Goal: Task Accomplishment & Management: Complete application form

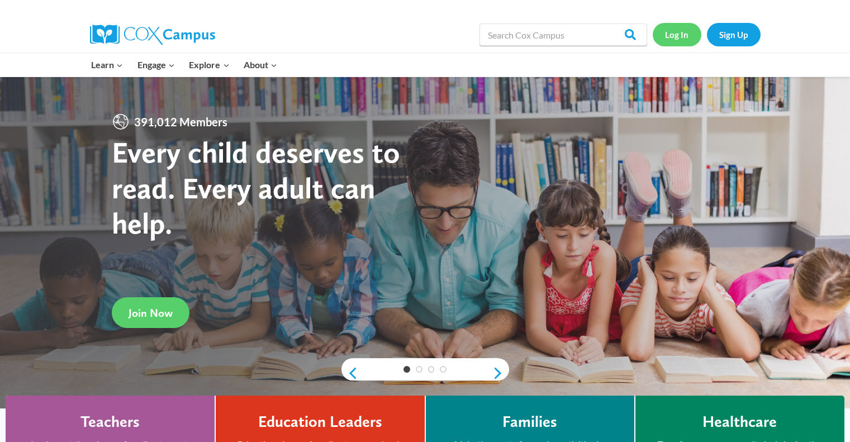
click at [679, 39] on link "Log In" at bounding box center [677, 34] width 49 height 23
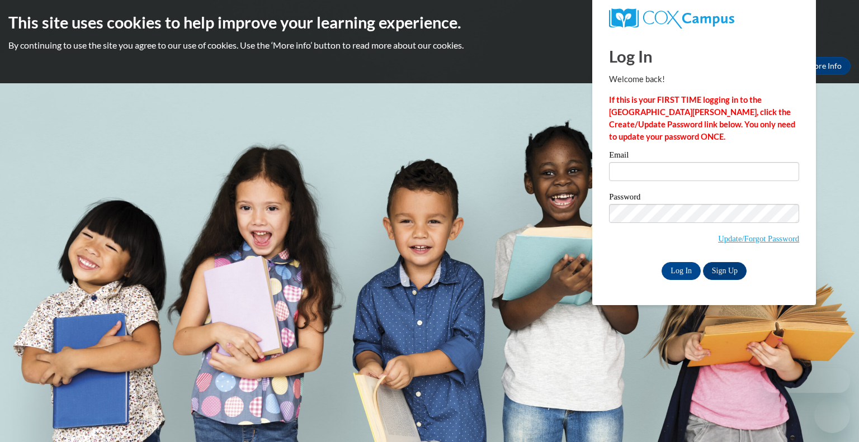
click at [637, 186] on div "Email" at bounding box center [704, 170] width 190 height 39
click at [627, 169] on input "Email" at bounding box center [704, 171] width 190 height 19
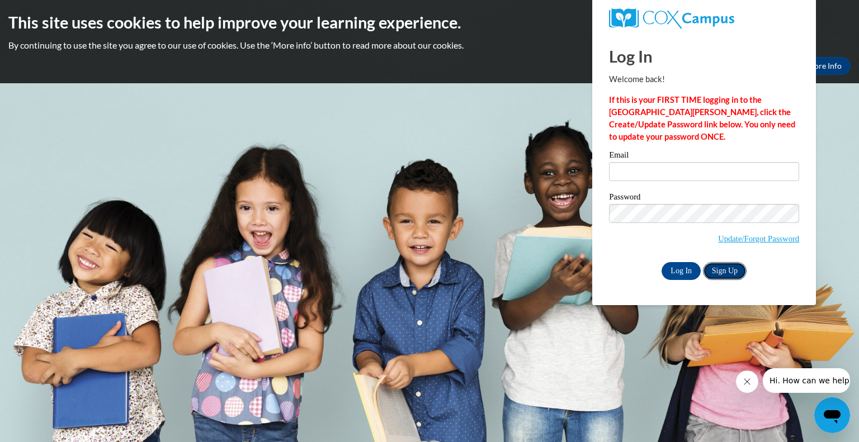
click at [738, 274] on link "Sign Up" at bounding box center [725, 271] width 44 height 18
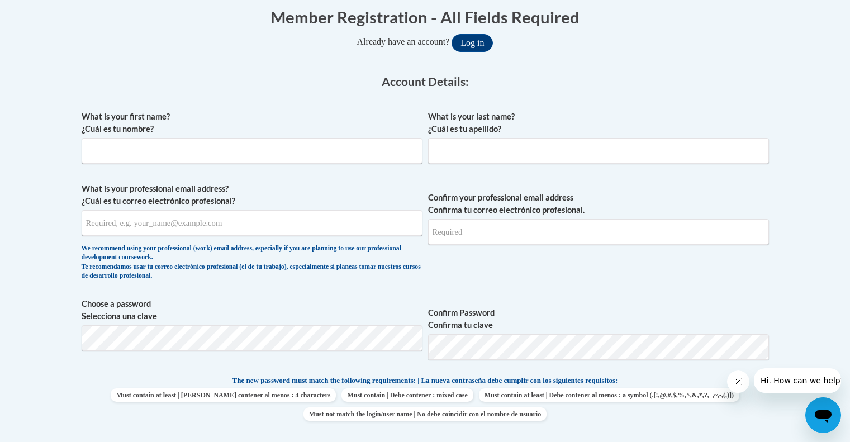
scroll to position [231, 0]
click at [222, 141] on input "What is your first name? ¿Cuál es tu nombre?" at bounding box center [252, 152] width 341 height 26
type input "Tate"
click at [456, 152] on input "What is your last name? ¿Cuál es tu apellido?" at bounding box center [598, 152] width 341 height 26
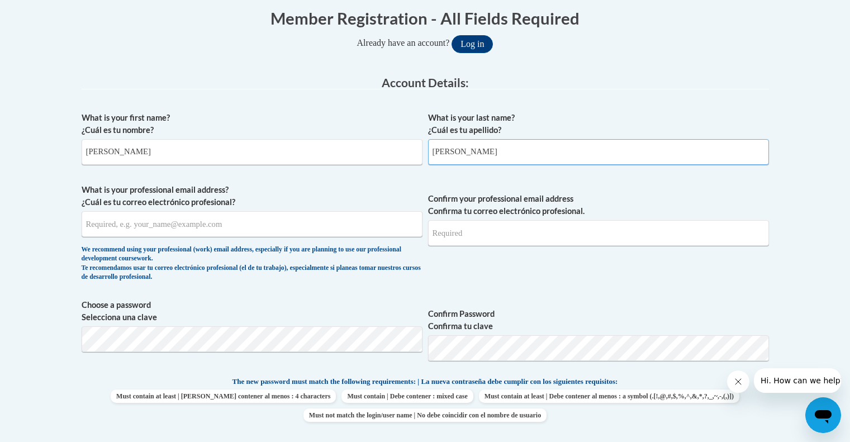
type input "Thomas"
click at [237, 224] on input "What is your professional email address? ¿Cuál es tu correo electrónico profesi…" at bounding box center [252, 224] width 341 height 26
type input "tthomas5029@truett.edu"
click at [502, 225] on input "Confirm your professional email address Confirma tu correo electrónico profesio…" at bounding box center [598, 233] width 341 height 26
drag, startPoint x: 327, startPoint y: 222, endPoint x: 59, endPoint y: 217, distance: 268.3
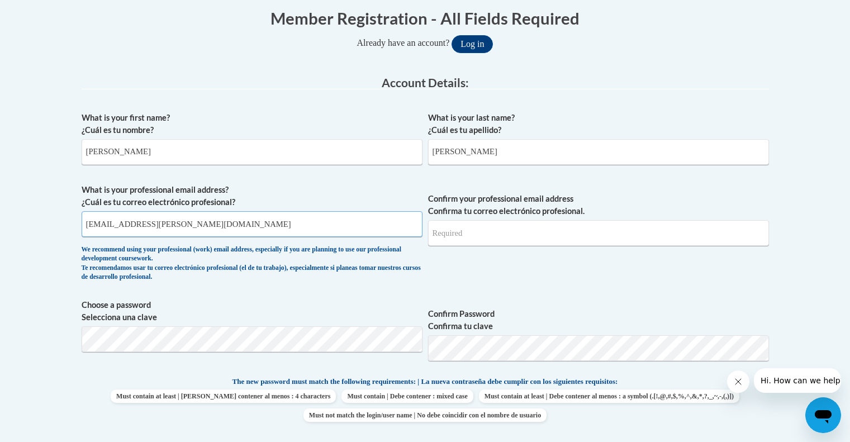
click at [469, 232] on input "Confirm your professional email address Confirma tu correo electrónico profesio…" at bounding box center [598, 233] width 341 height 26
click at [470, 236] on input "Confirm your professional email address Confirma tu correo electrónico profesio…" at bounding box center [598, 233] width 341 height 26
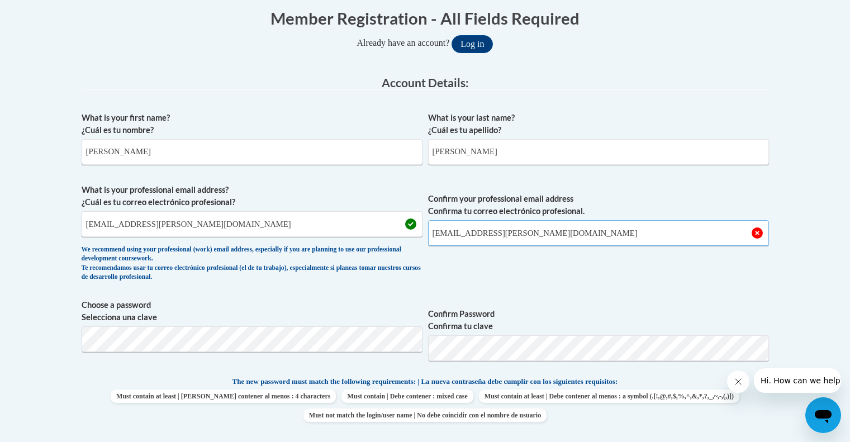
type input "tthomas5029@truett.edu"
click at [736, 381] on icon "Close message from company" at bounding box center [737, 381] width 9 height 9
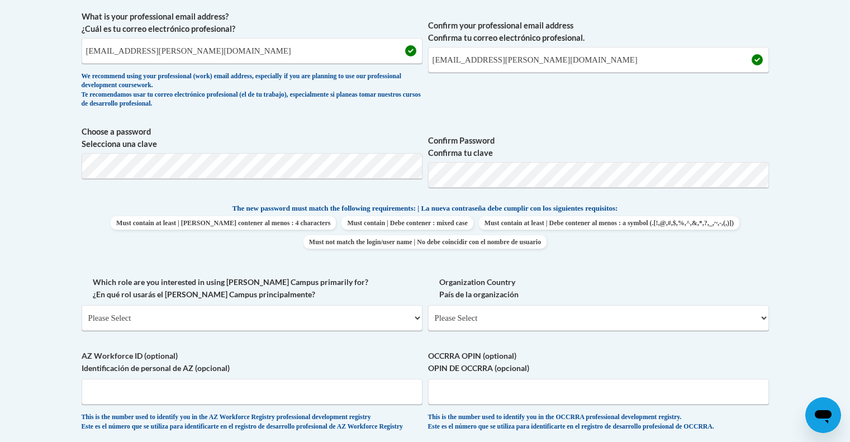
scroll to position [407, 0]
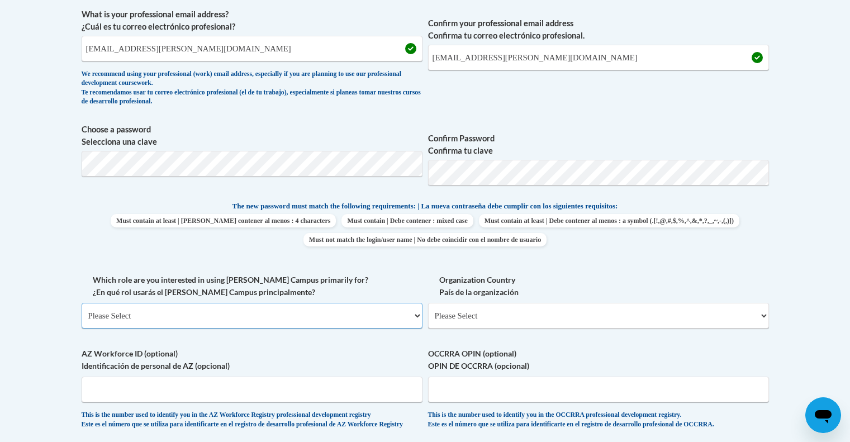
click at [197, 314] on select "Please Select College/University | Colegio/Universidad Community/Nonprofit Part…" at bounding box center [252, 316] width 341 height 26
select select "5a18ea06-2b54-4451-96f2-d152daf9eac5"
click at [82, 303] on select "Please Select College/University | Colegio/Universidad Community/Nonprofit Part…" at bounding box center [252, 316] width 341 height 26
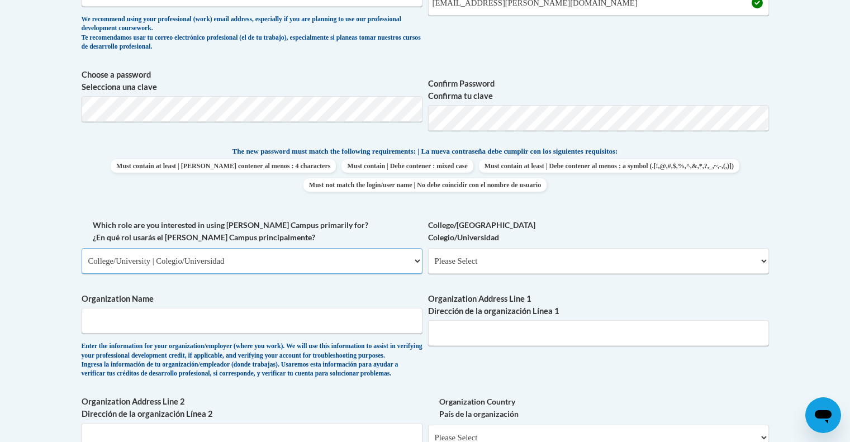
scroll to position [467, 0]
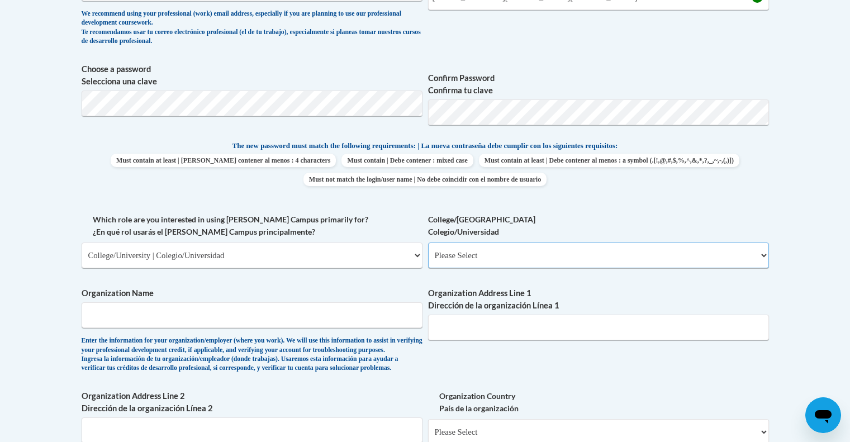
click at [459, 254] on select "Please Select College/University Staff | Empleado universitario College/Univers…" at bounding box center [598, 256] width 341 height 26
select select "99b32b07-cffc-426c-8bf6-0cd77760d84b"
click at [428, 243] on select "Please Select College/University Staff | Empleado universitario College/Univers…" at bounding box center [598, 256] width 341 height 26
click at [265, 320] on input "Organization Name" at bounding box center [252, 315] width 341 height 26
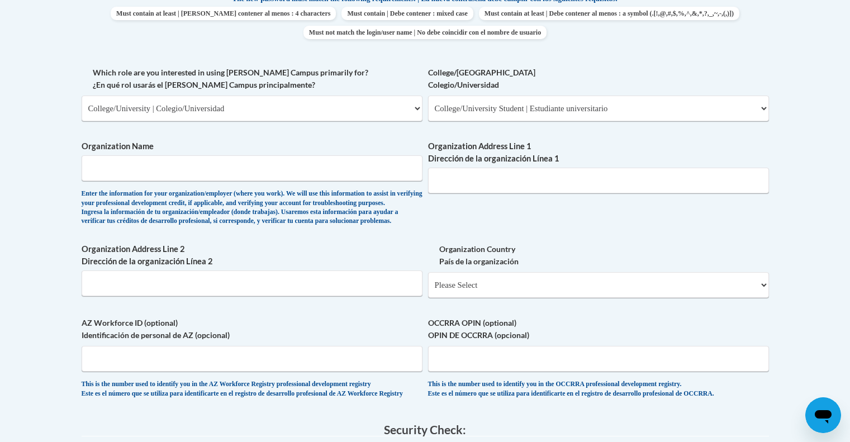
click at [276, 268] on label "Organization Address Line 2 Dirección de la organización Línea 2" at bounding box center [252, 255] width 341 height 25
click at [276, 273] on input "Organization Address Line 2 Dirección de la organización Línea 2" at bounding box center [252, 284] width 341 height 26
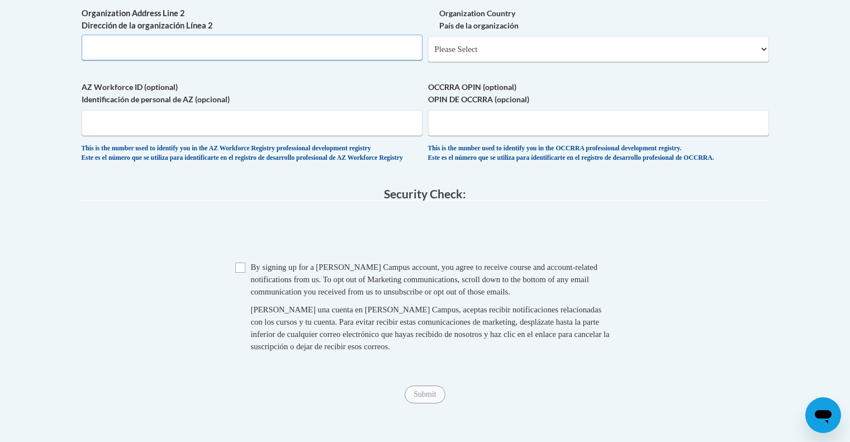
scroll to position [847, 0]
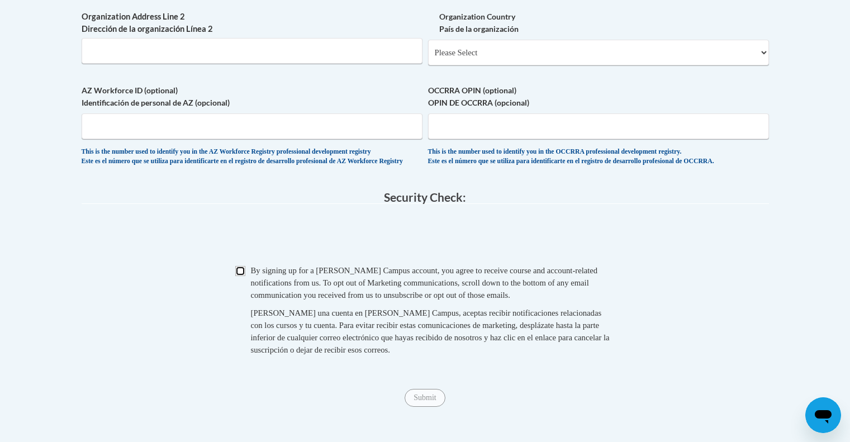
click at [244, 276] on input "Checkbox" at bounding box center [240, 271] width 10 height 10
checkbox input "true"
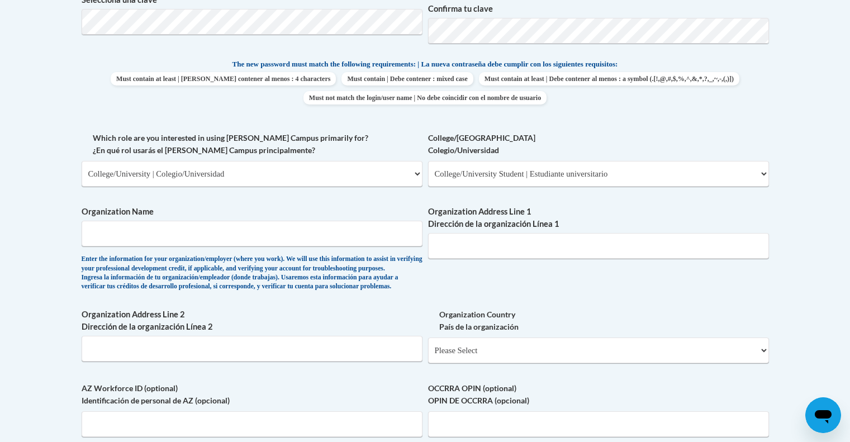
scroll to position [547, 0]
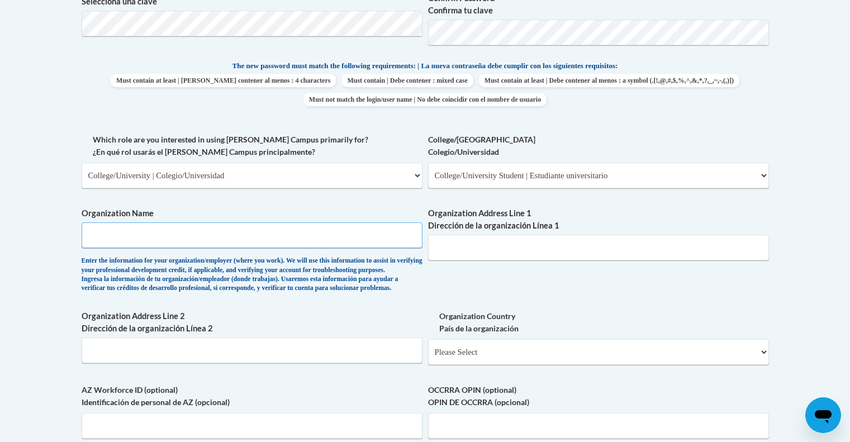
click at [238, 241] on input "Organization Name" at bounding box center [252, 235] width 341 height 26
type input "Truett McConnell University"
click at [501, 253] on input "Organization Address Line 1 Dirección de la organización Línea 1" at bounding box center [598, 248] width 341 height 26
type input "Truett McConnell University"
drag, startPoint x: 314, startPoint y: 372, endPoint x: 301, endPoint y: 376, distance: 12.9
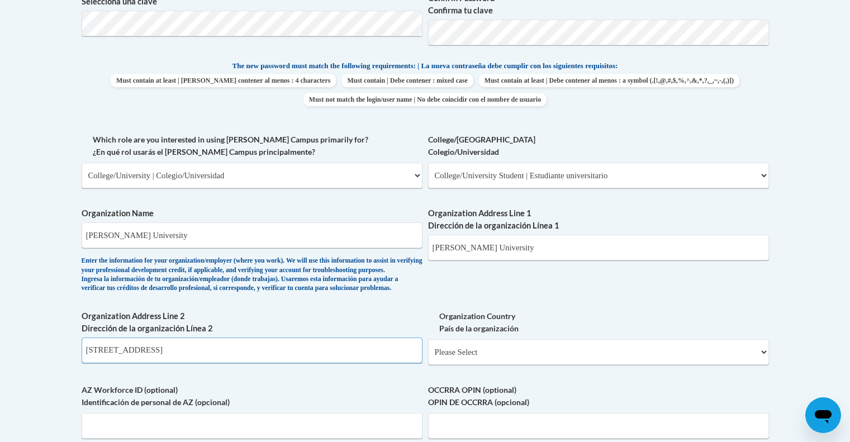
click at [301, 363] on input "100 Alumni Drive Box 256" at bounding box center [252, 351] width 341 height 26
type input "1"
drag, startPoint x: 636, startPoint y: 246, endPoint x: 328, endPoint y: 225, distance: 309.3
click at [328, 225] on div "What is your first name? ¿Cuál es tu nombre? Tate What is your last name? ¿Cuál…" at bounding box center [426, 133] width 688 height 686
type input "100"
